Goal: Task Accomplishment & Management: Manage account settings

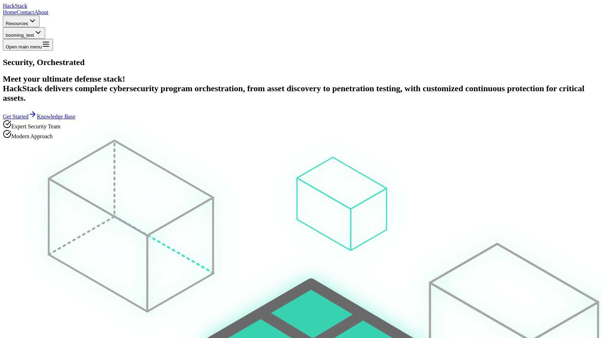
click at [45, 27] on button "booming_test" at bounding box center [24, 33] width 42 height 12
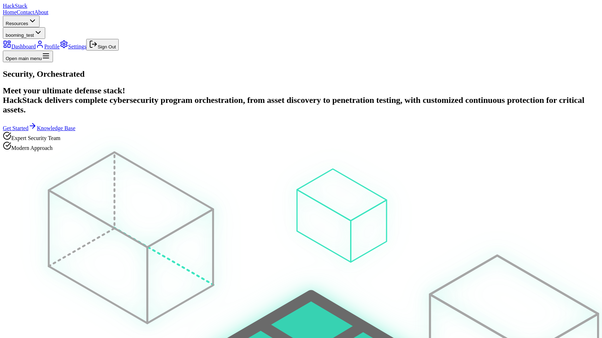
click at [119, 51] on button "Sign Out" at bounding box center [102, 45] width 32 height 12
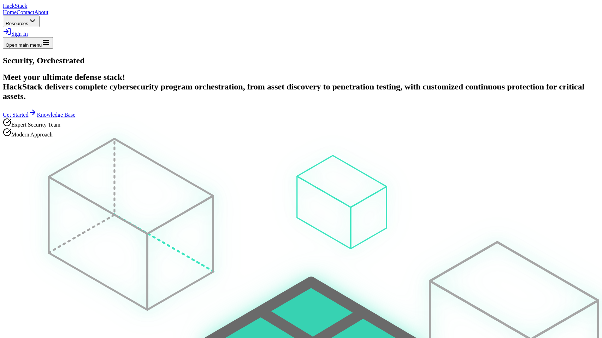
click at [28, 31] on link "Sign In" at bounding box center [15, 34] width 25 height 6
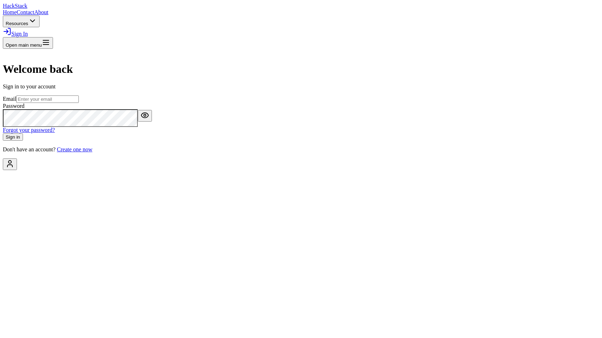
click at [79, 103] on input "email" at bounding box center [47, 98] width 63 height 7
type input "[EMAIL_ADDRESS][DOMAIN_NAME]"
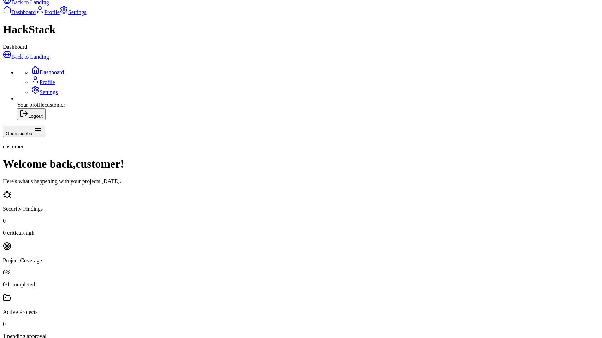
scroll to position [114, 0]
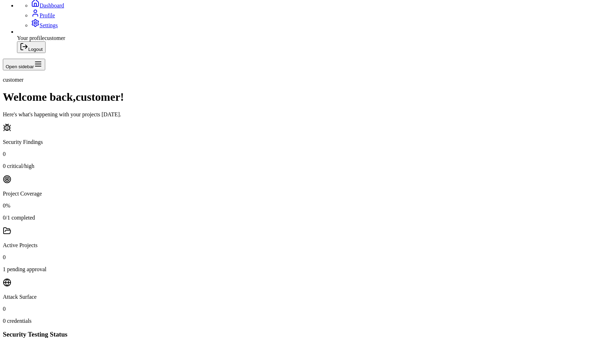
click at [38, 28] on link "Settings" at bounding box center [44, 25] width 27 height 6
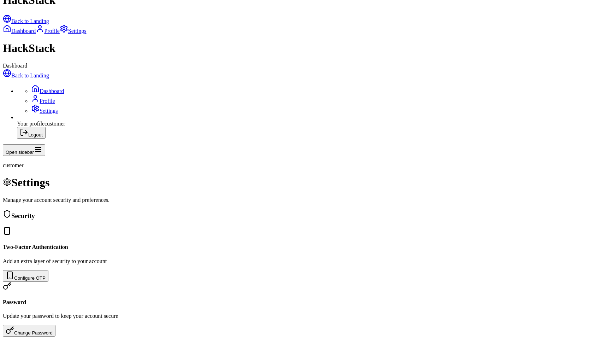
click at [50, 88] on link "Dashboard" at bounding box center [47, 91] width 33 height 6
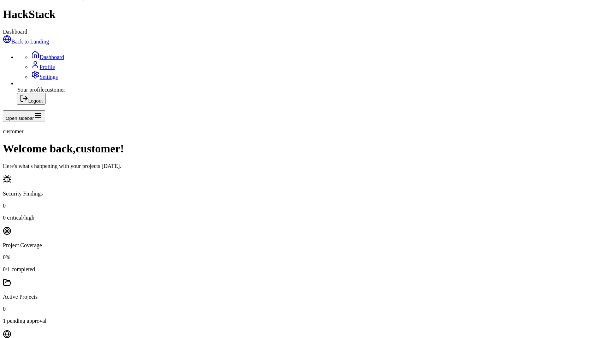
scroll to position [114, 0]
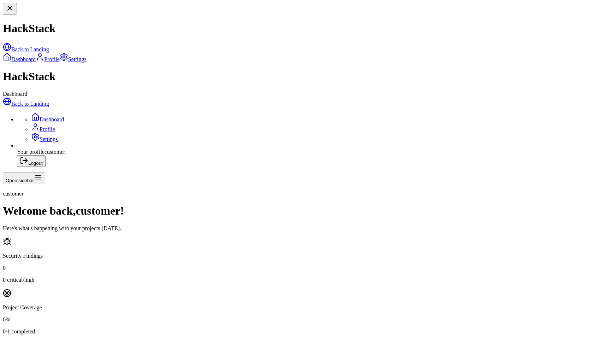
click at [58, 136] on link "Settings" at bounding box center [44, 139] width 27 height 6
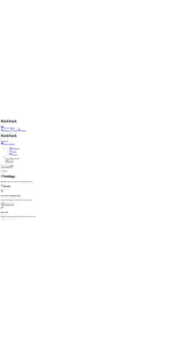
scroll to position [28, 0]
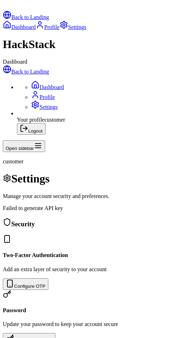
scroll to position [110, 0]
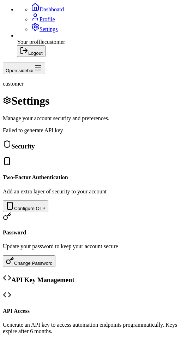
click at [111, 290] on div "API Access Generate an API key to access automation endpoints programmatically.…" at bounding box center [91, 320] width 176 height 61
